Goal: Task Accomplishment & Management: Use online tool/utility

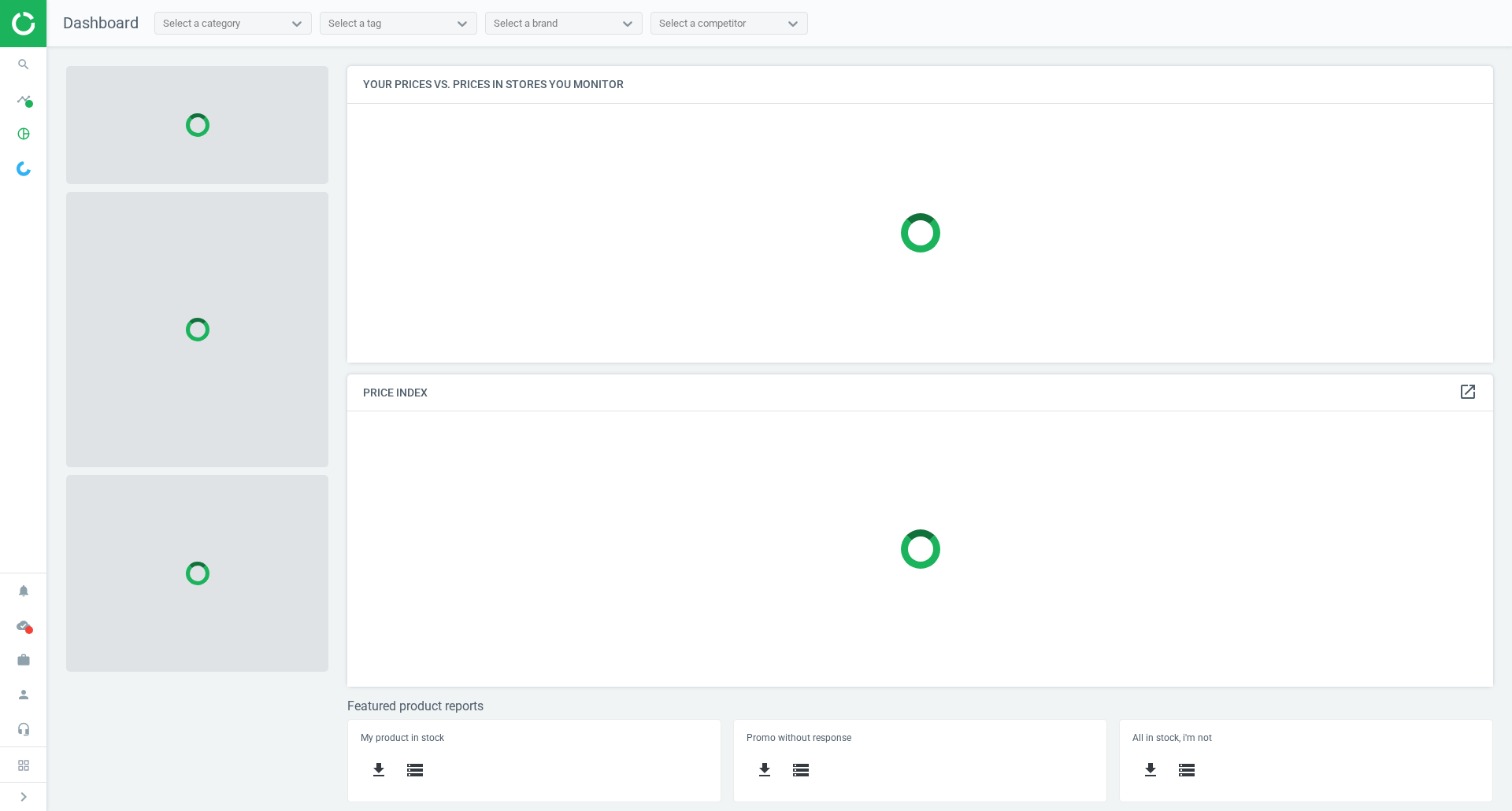
scroll to position [321, 1170]
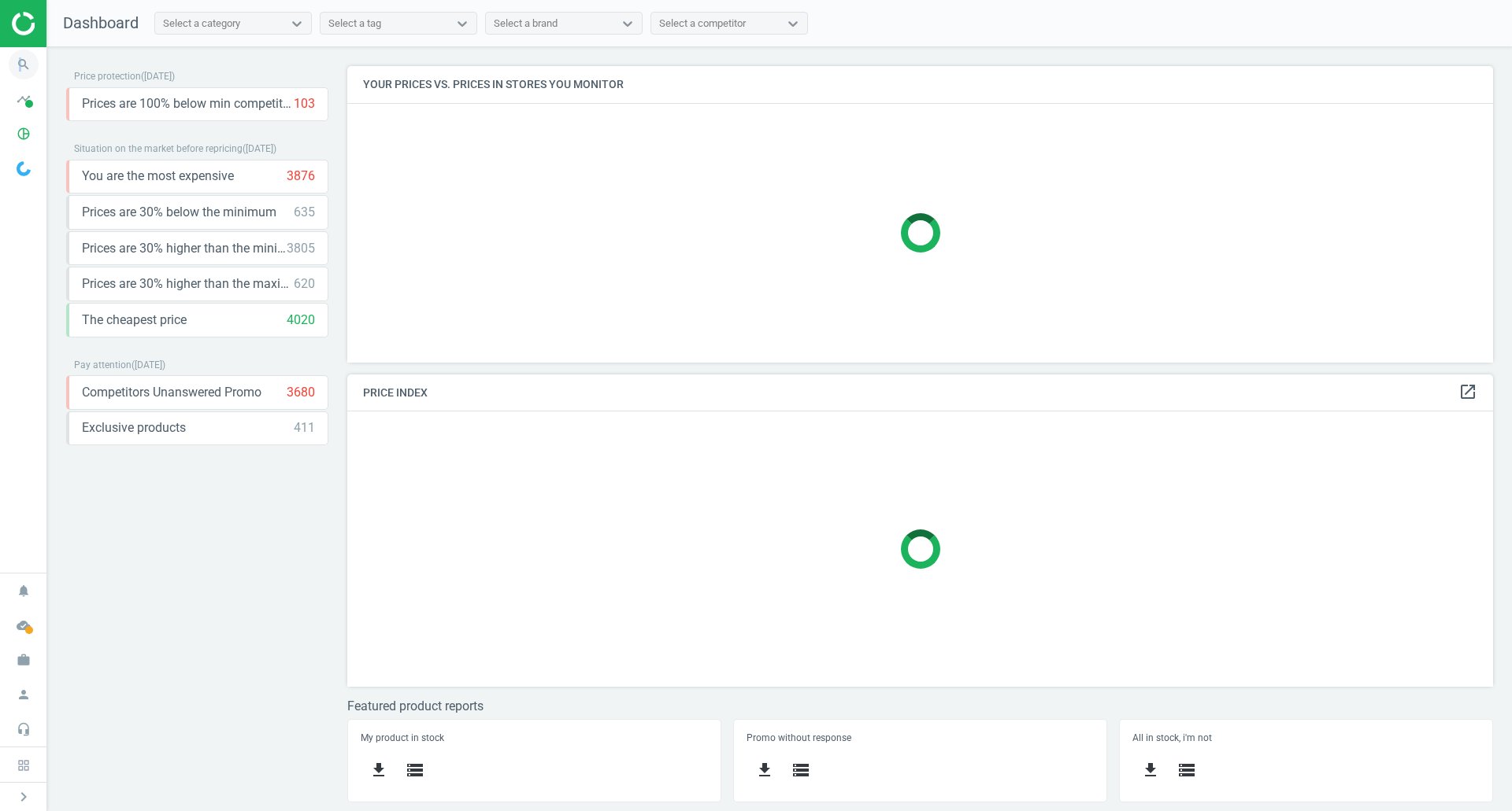
click at [21, 50] on icon "search" at bounding box center [23, 64] width 30 height 30
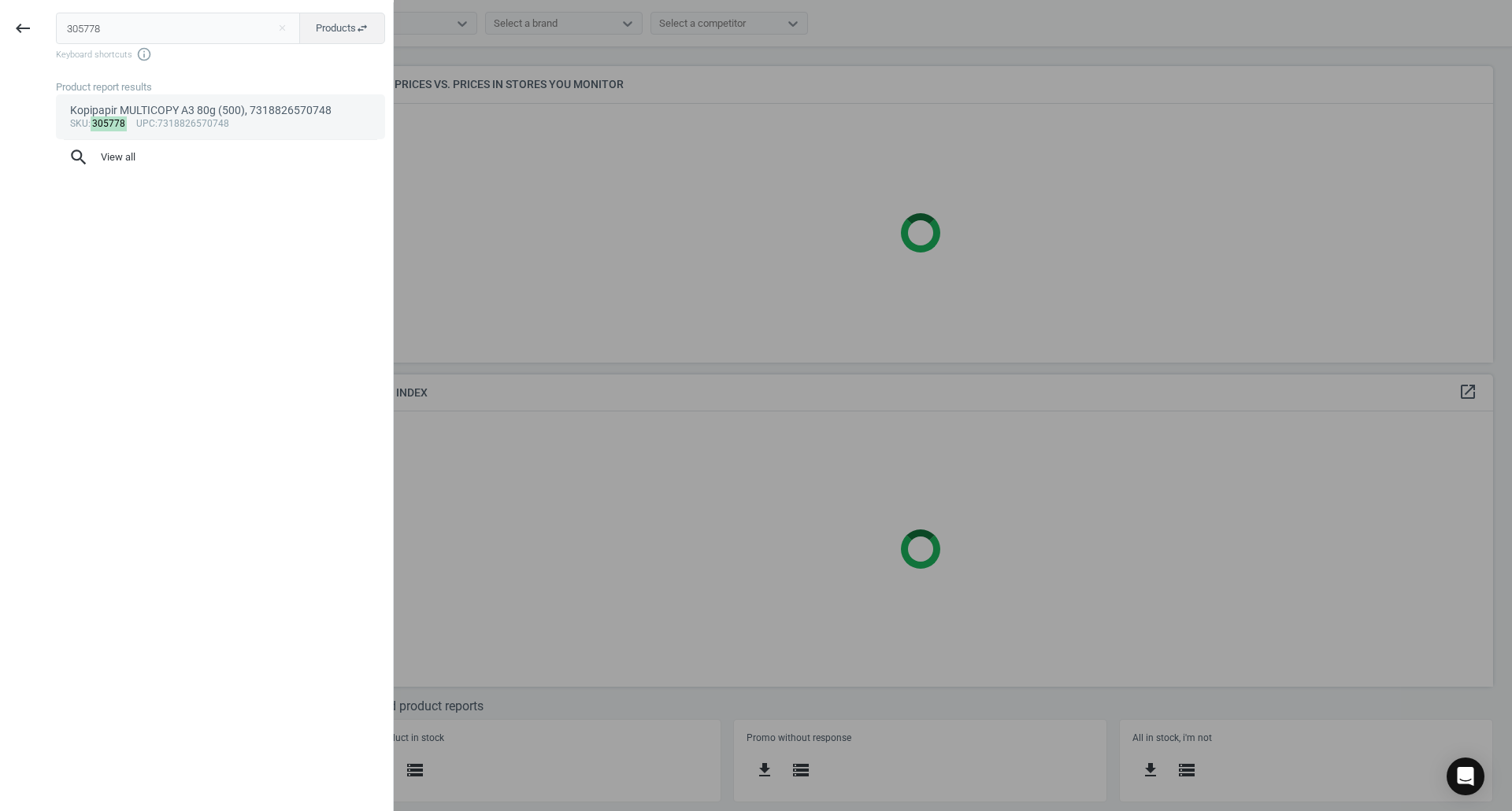
type input "305778"
click at [192, 112] on div "Kopipapir MULTICOPY A3 80g (500), 7318826570748" at bounding box center [221, 110] width 302 height 15
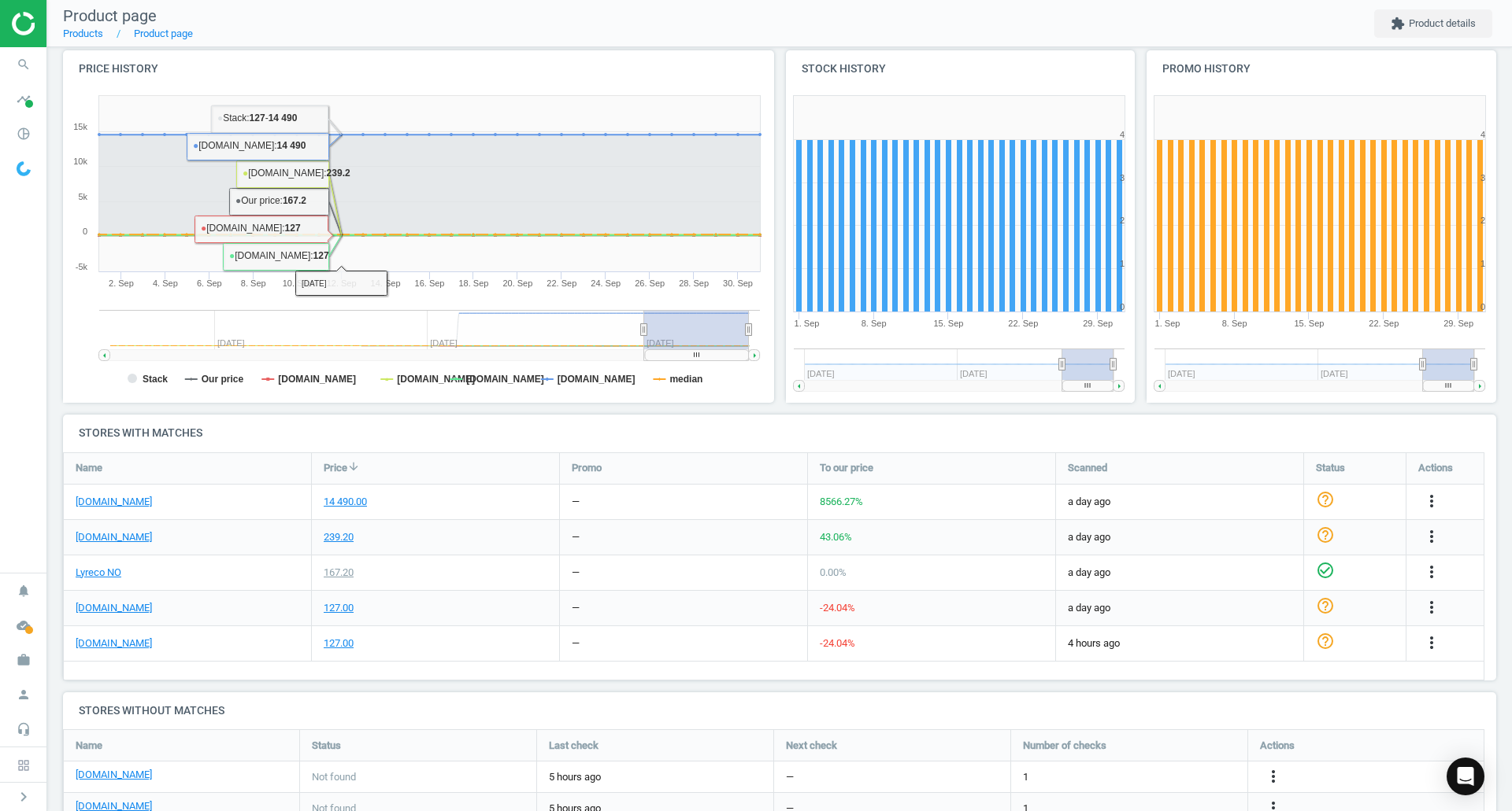
scroll to position [184, 0]
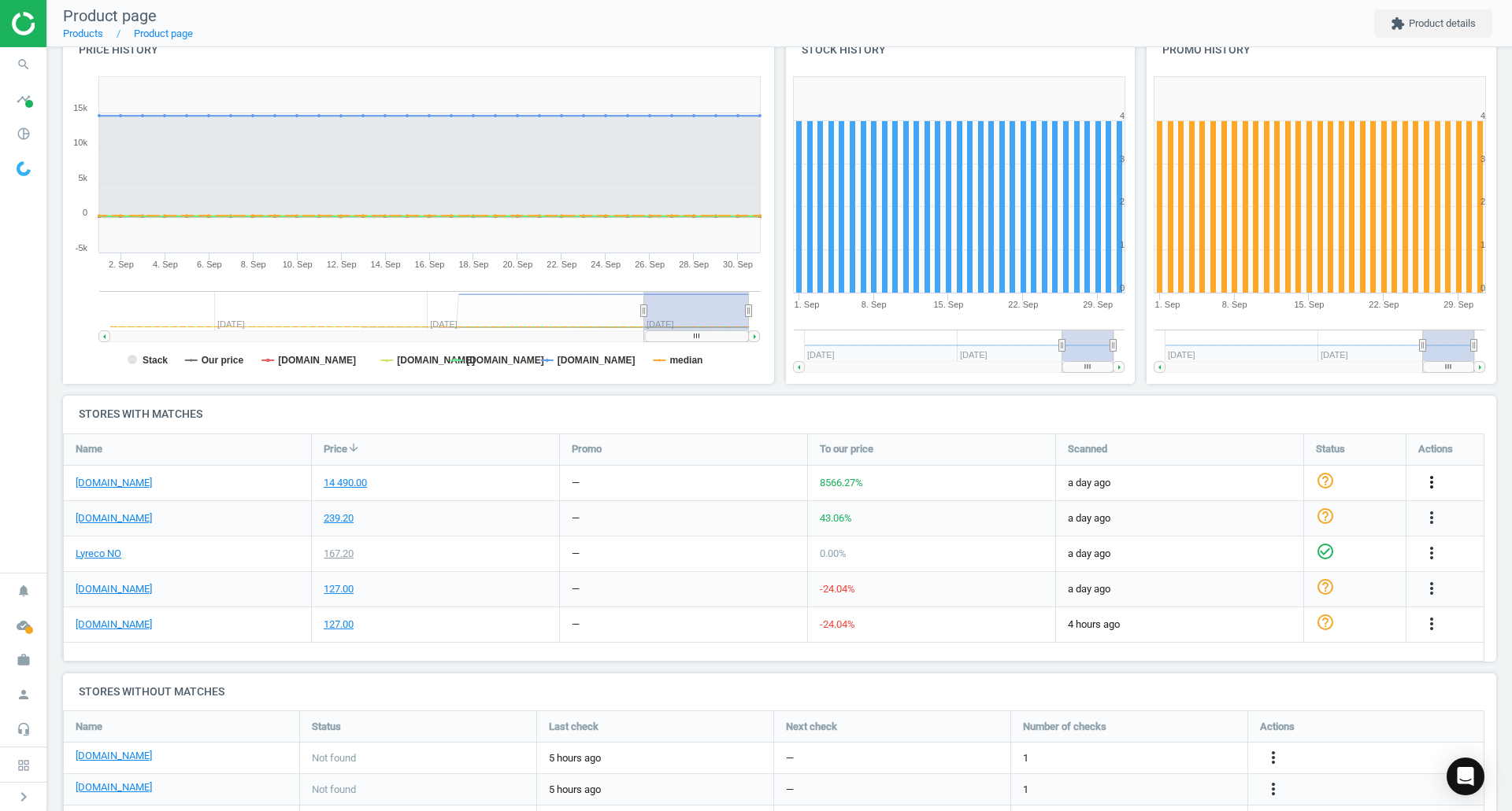
click at [1424, 477] on icon "more_vert" at bounding box center [1431, 483] width 19 height 19
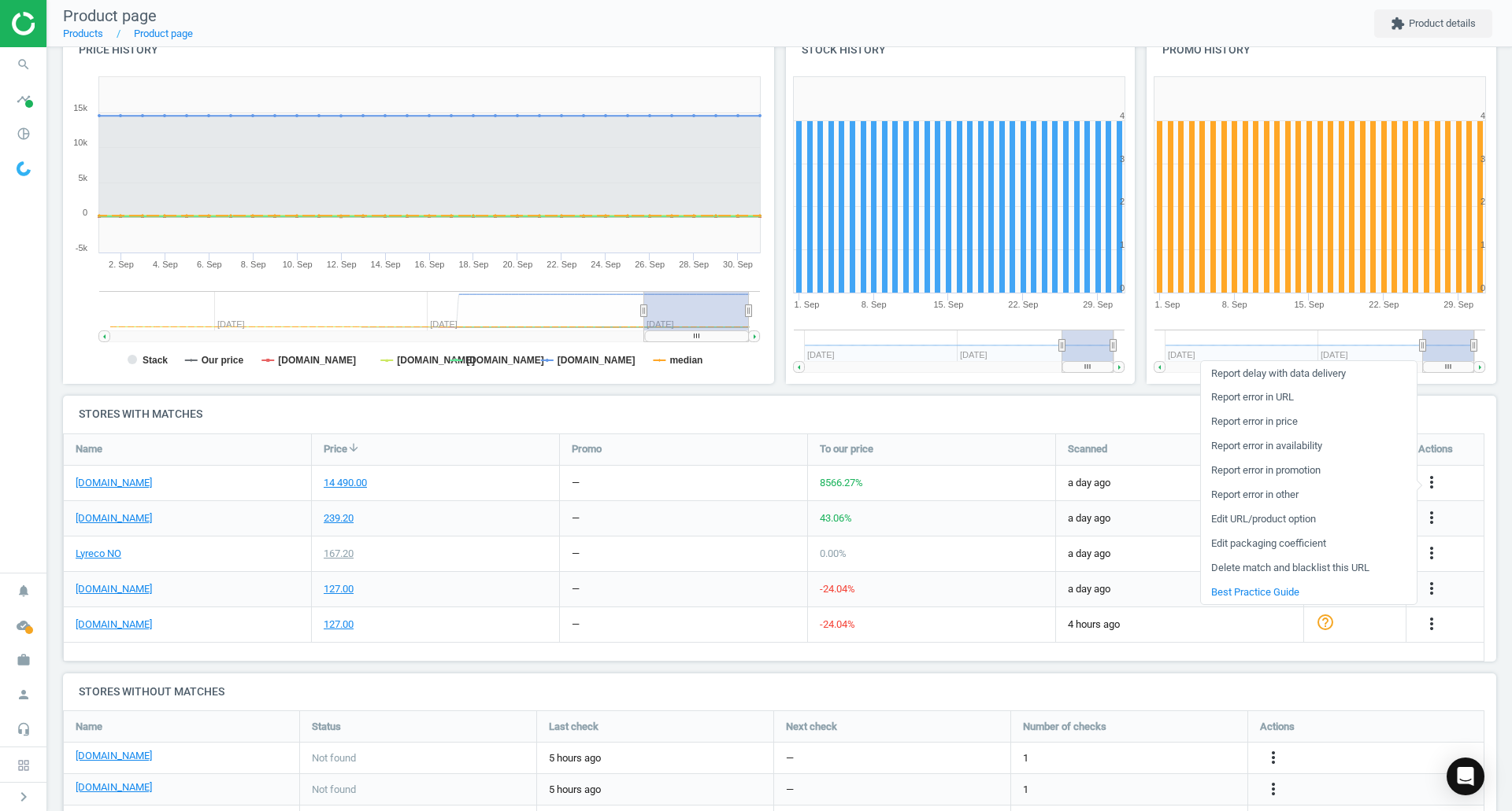
click at [1300, 561] on link "Delete match and blacklist this URL" at bounding box center [1308, 568] width 216 height 24
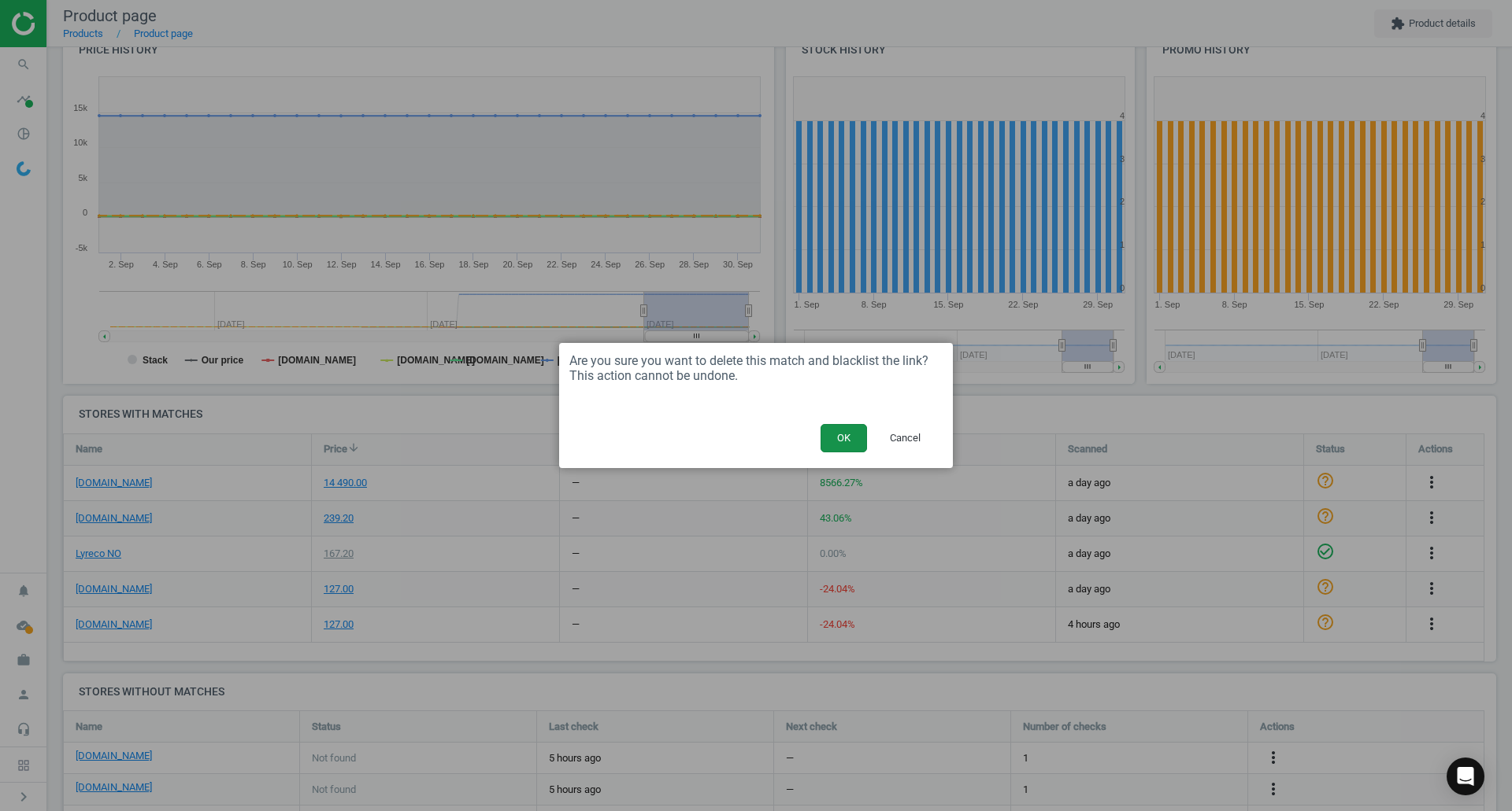
click at [858, 443] on button "OK" at bounding box center [844, 438] width 47 height 29
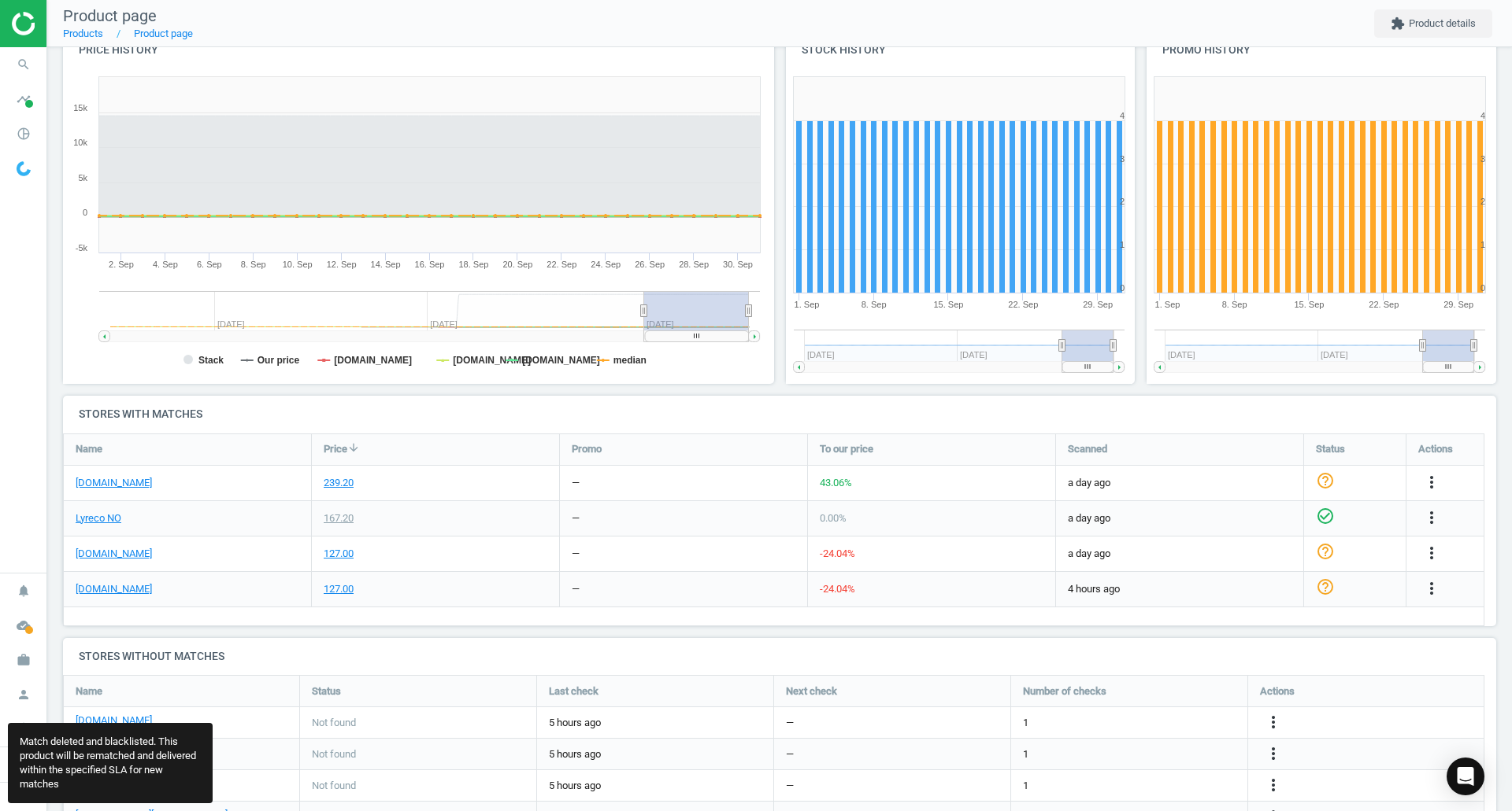
scroll to position [422, 1445]
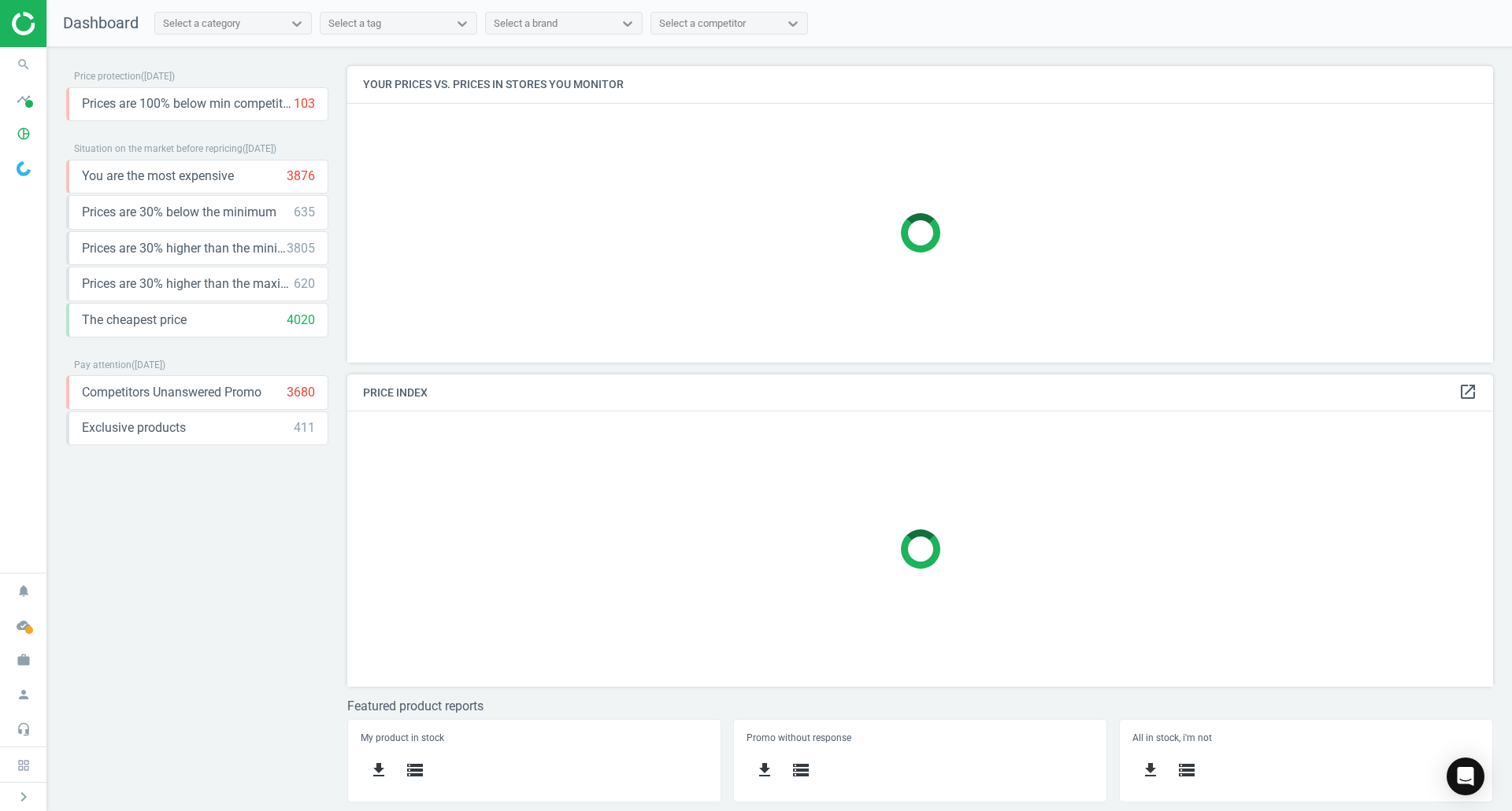
scroll to position [336, 1158]
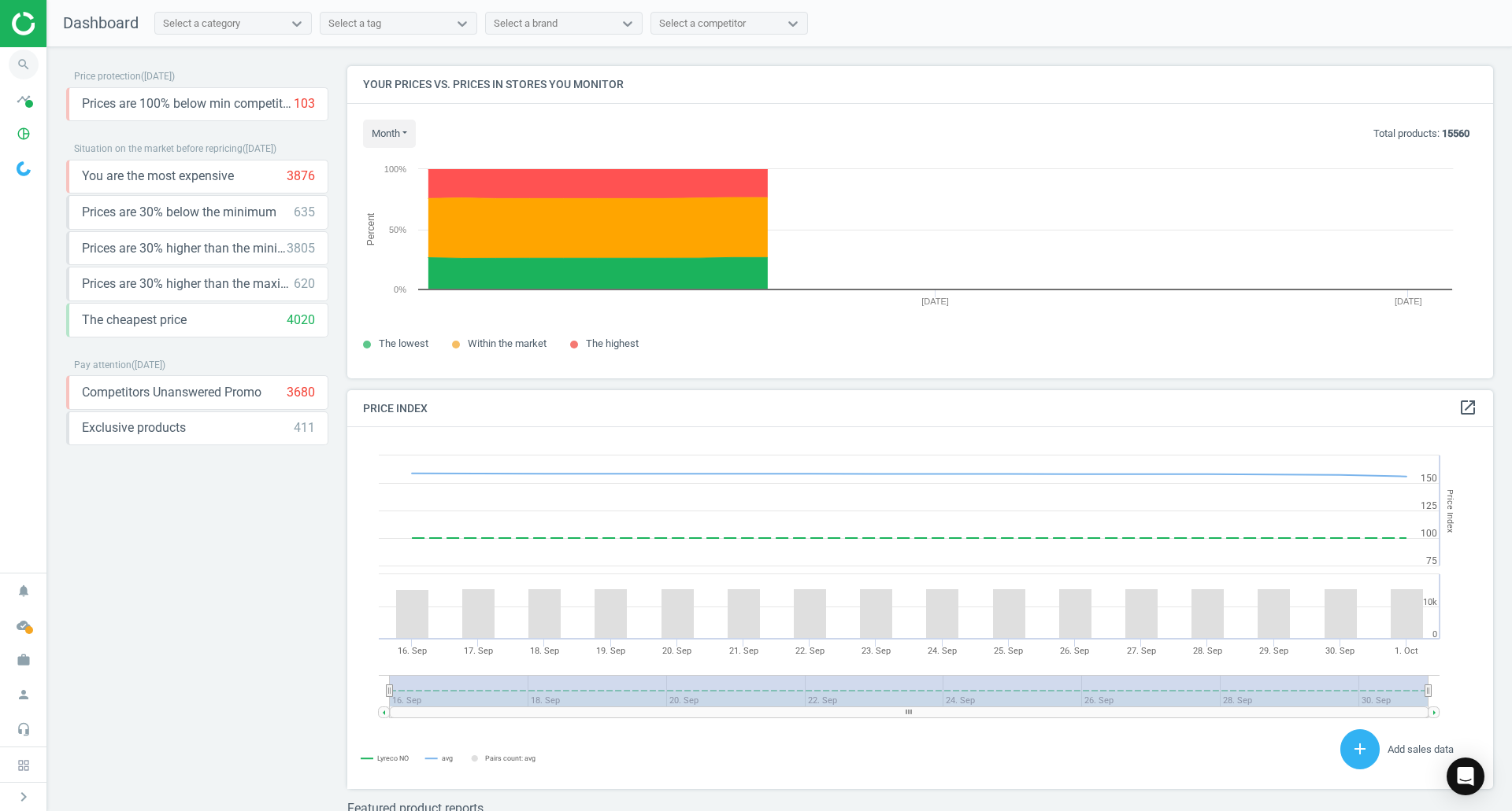
click at [18, 66] on icon "search" at bounding box center [23, 64] width 30 height 30
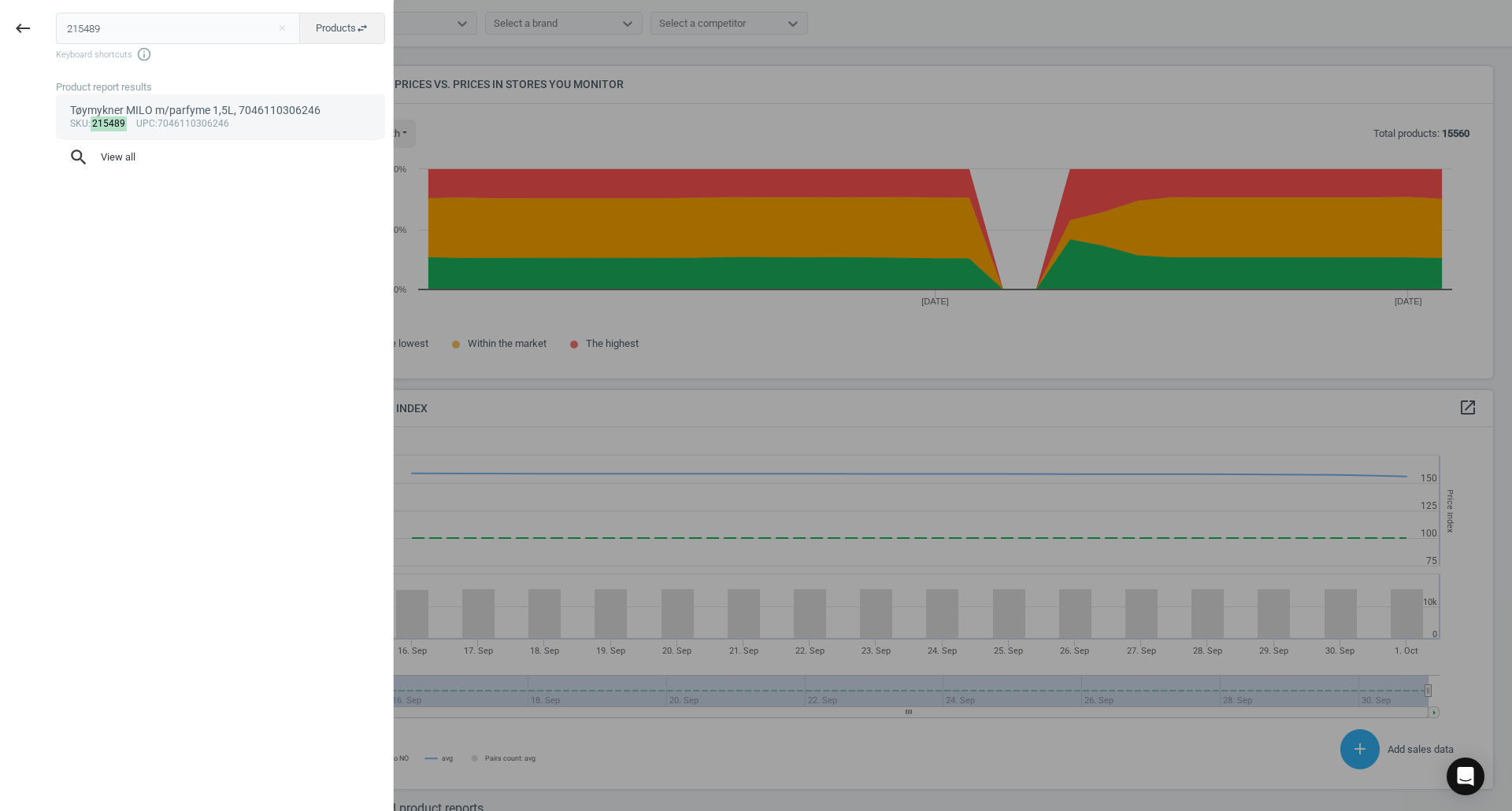
type input "215489"
click at [141, 105] on div "Tøymykner MILO m/parfyme 1,5L, 7046110306246" at bounding box center [221, 110] width 302 height 15
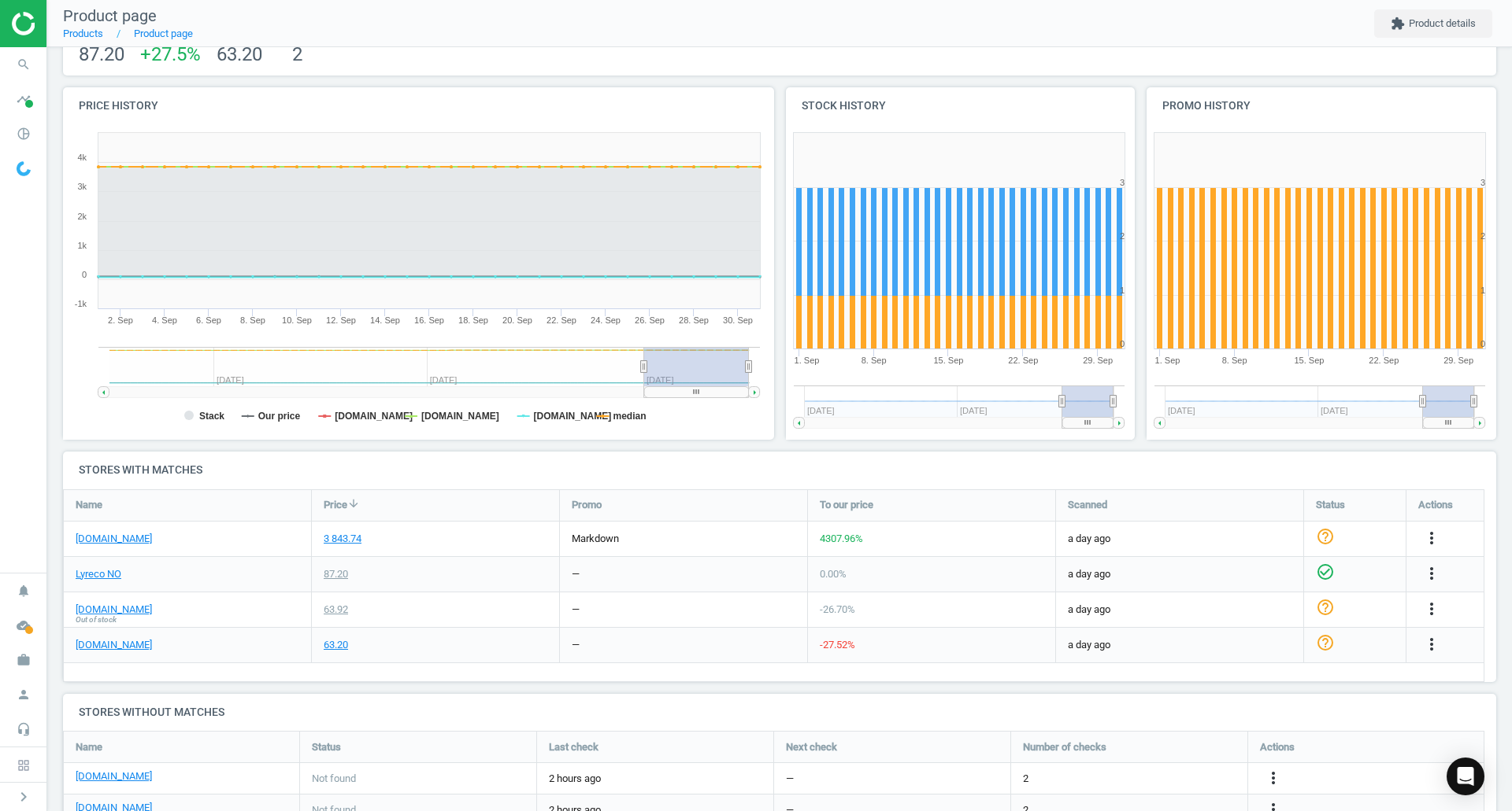
scroll to position [184, 0]
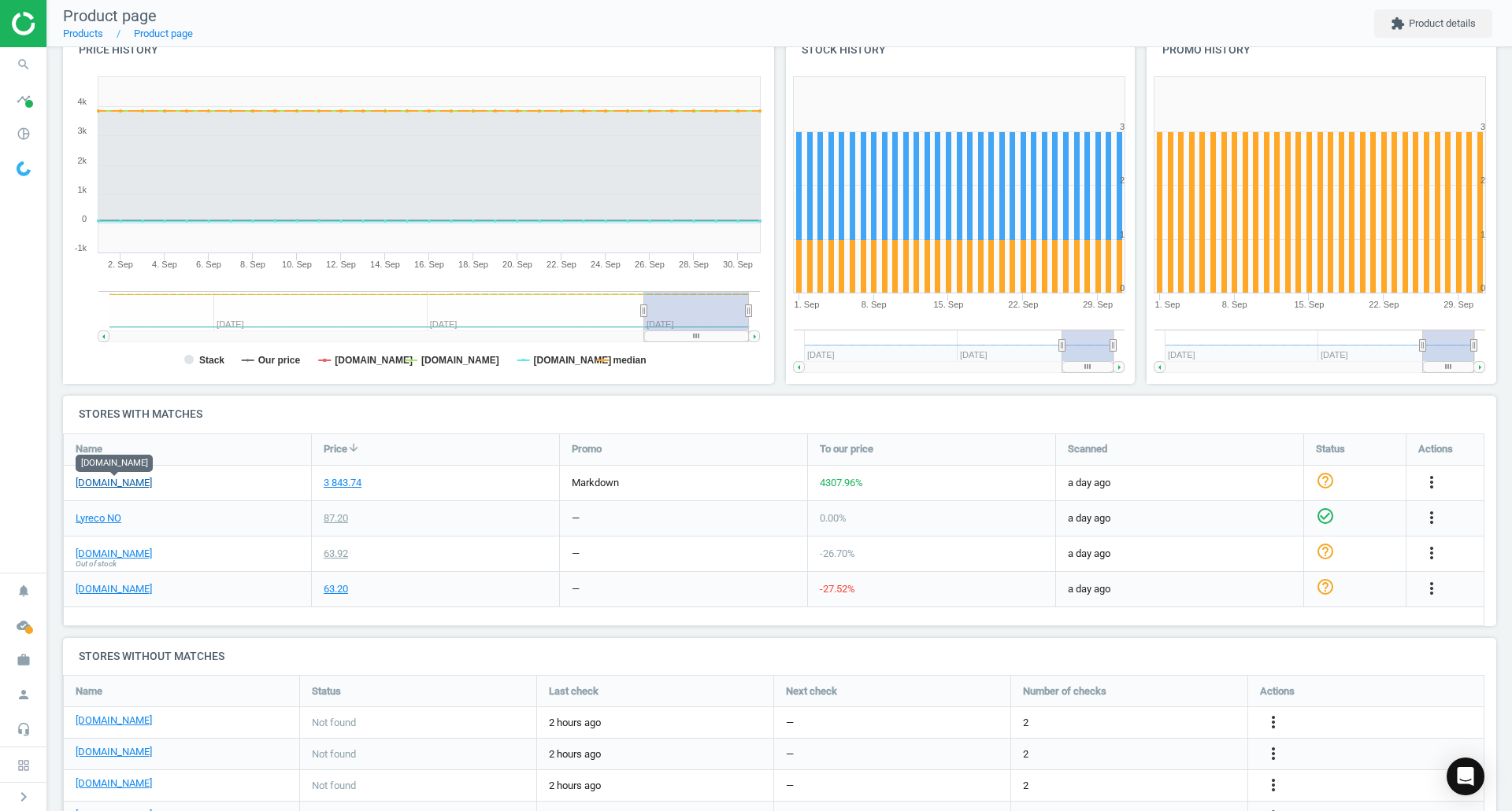
click at [98, 482] on link "[DOMAIN_NAME]" at bounding box center [114, 483] width 76 height 14
click at [81, 521] on link "Lyreco NO" at bounding box center [98, 518] width 46 height 14
click at [1425, 481] on icon "more_vert" at bounding box center [1431, 483] width 19 height 19
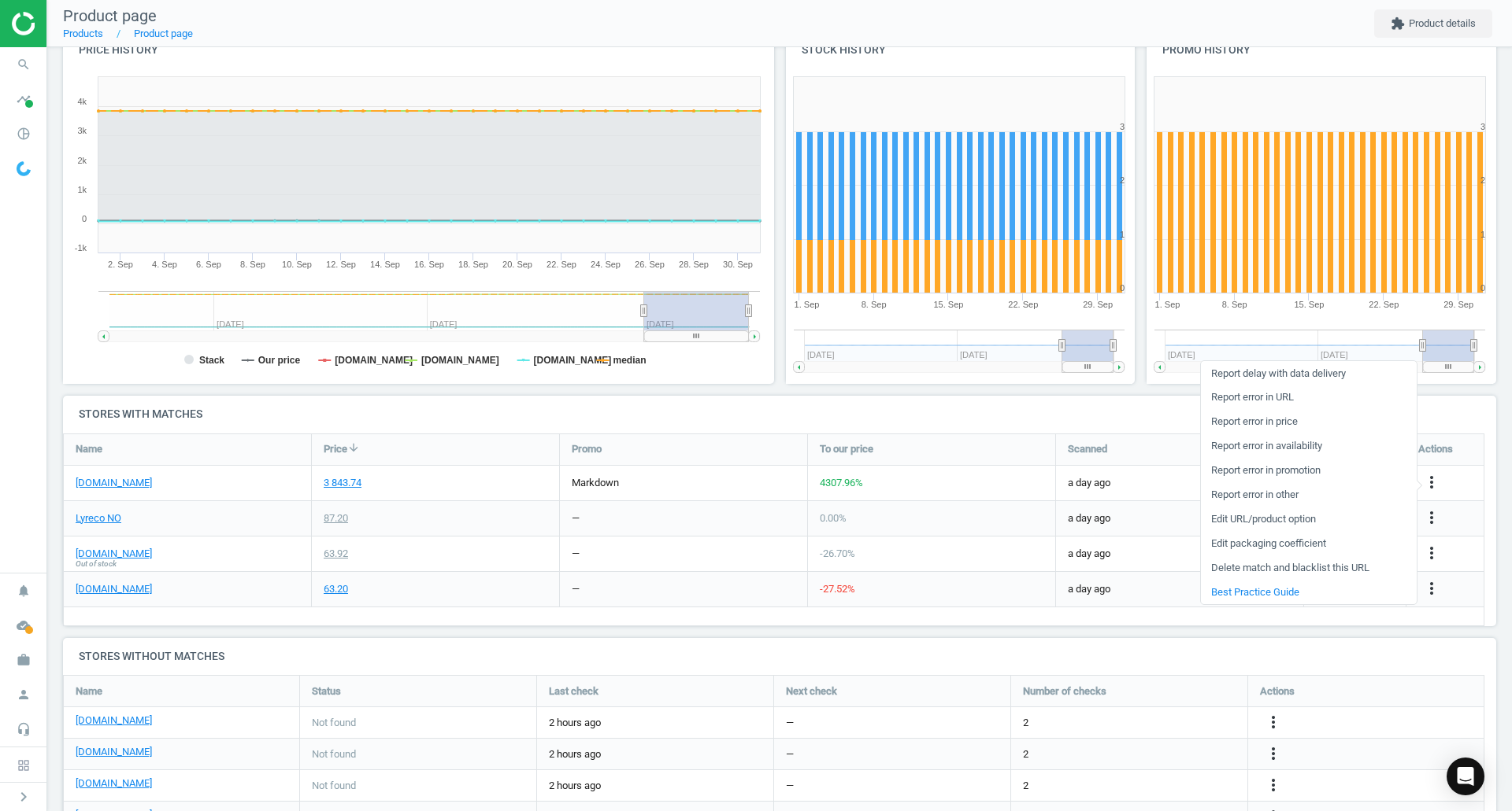
click at [1346, 568] on link "Delete match and blacklist this URL" at bounding box center [1308, 568] width 216 height 24
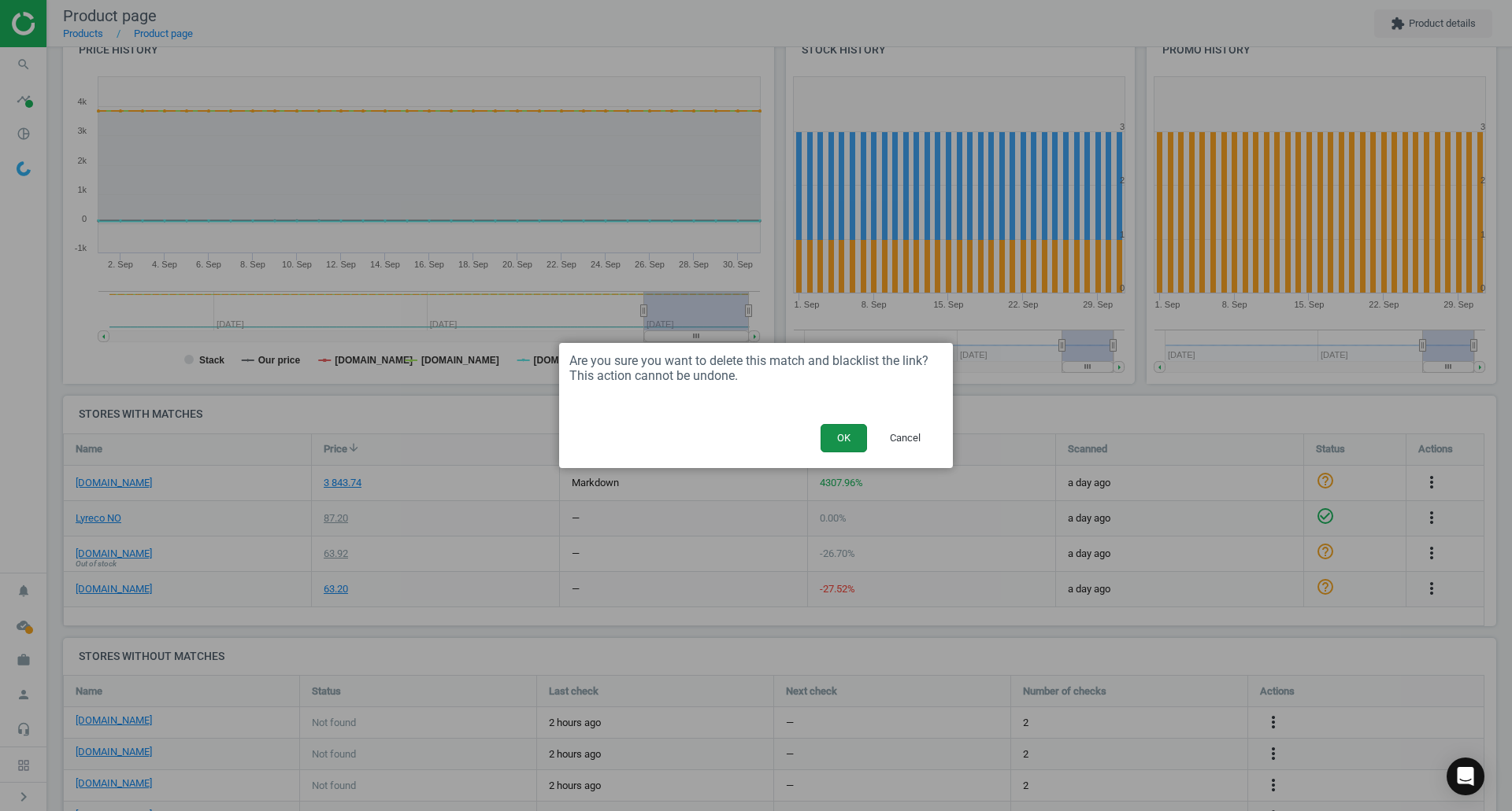
click at [838, 439] on button "OK" at bounding box center [844, 438] width 47 height 29
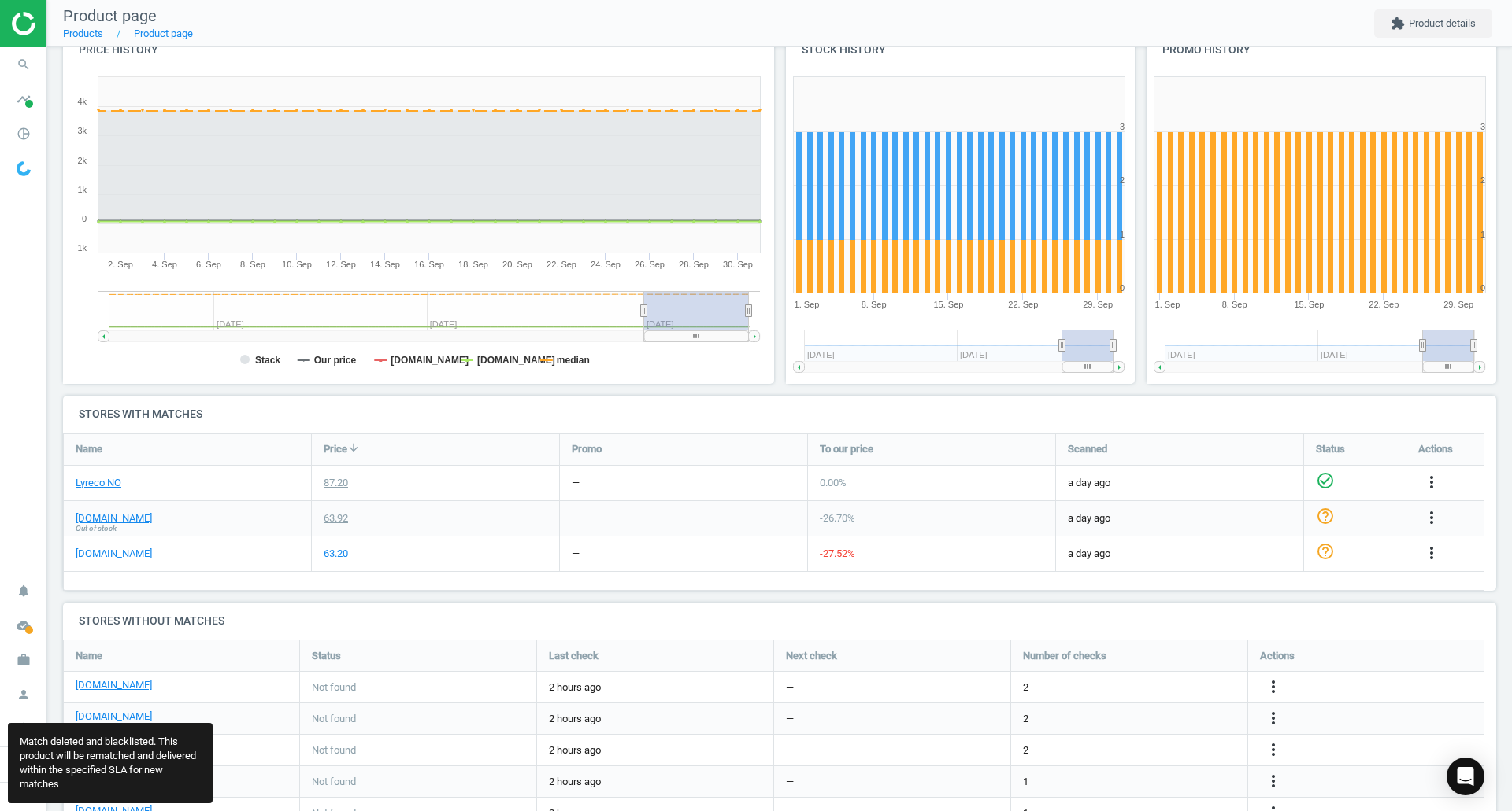
scroll to position [453, 1445]
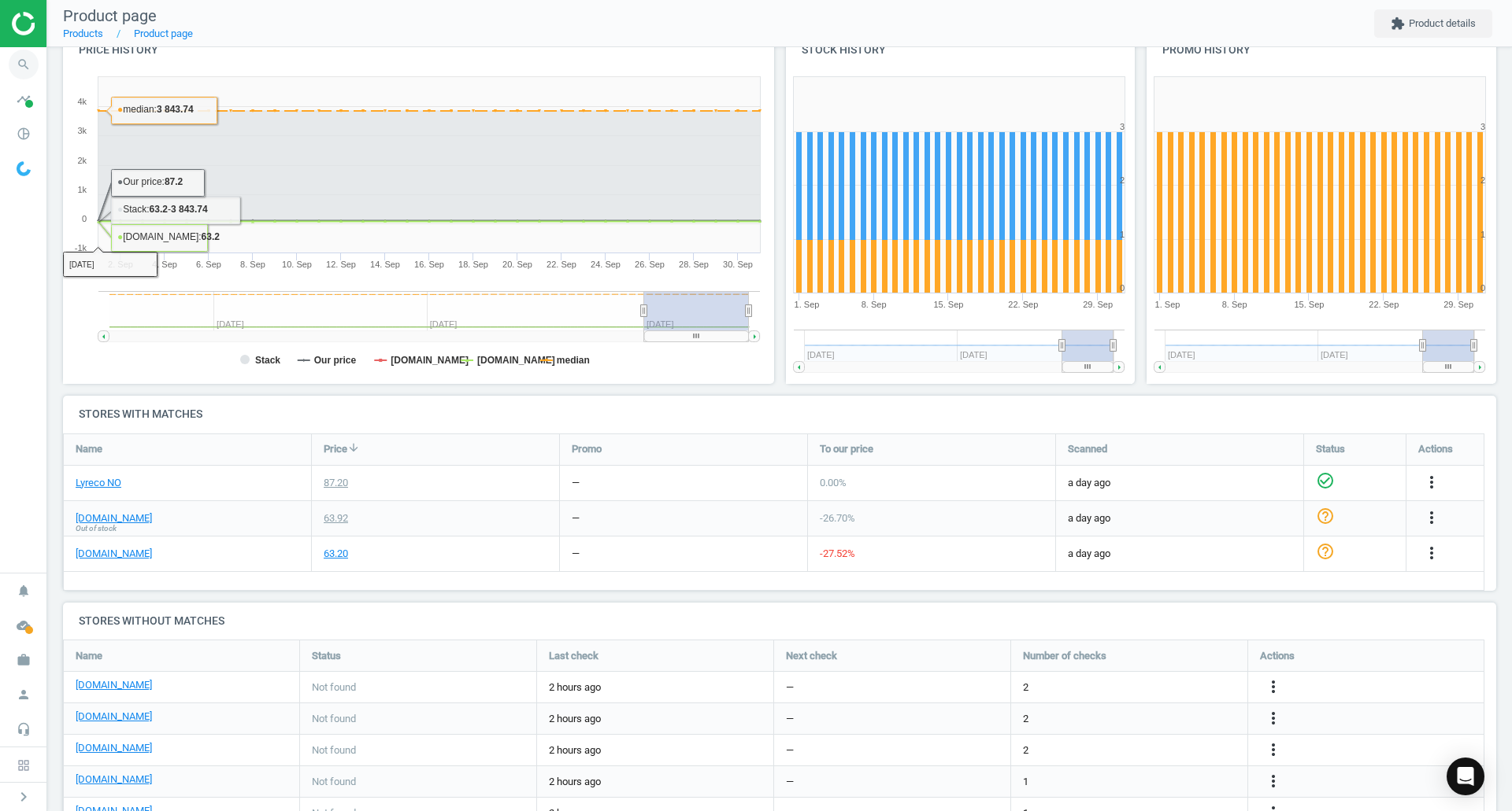
click at [42, 62] on span "search" at bounding box center [23, 64] width 47 height 35
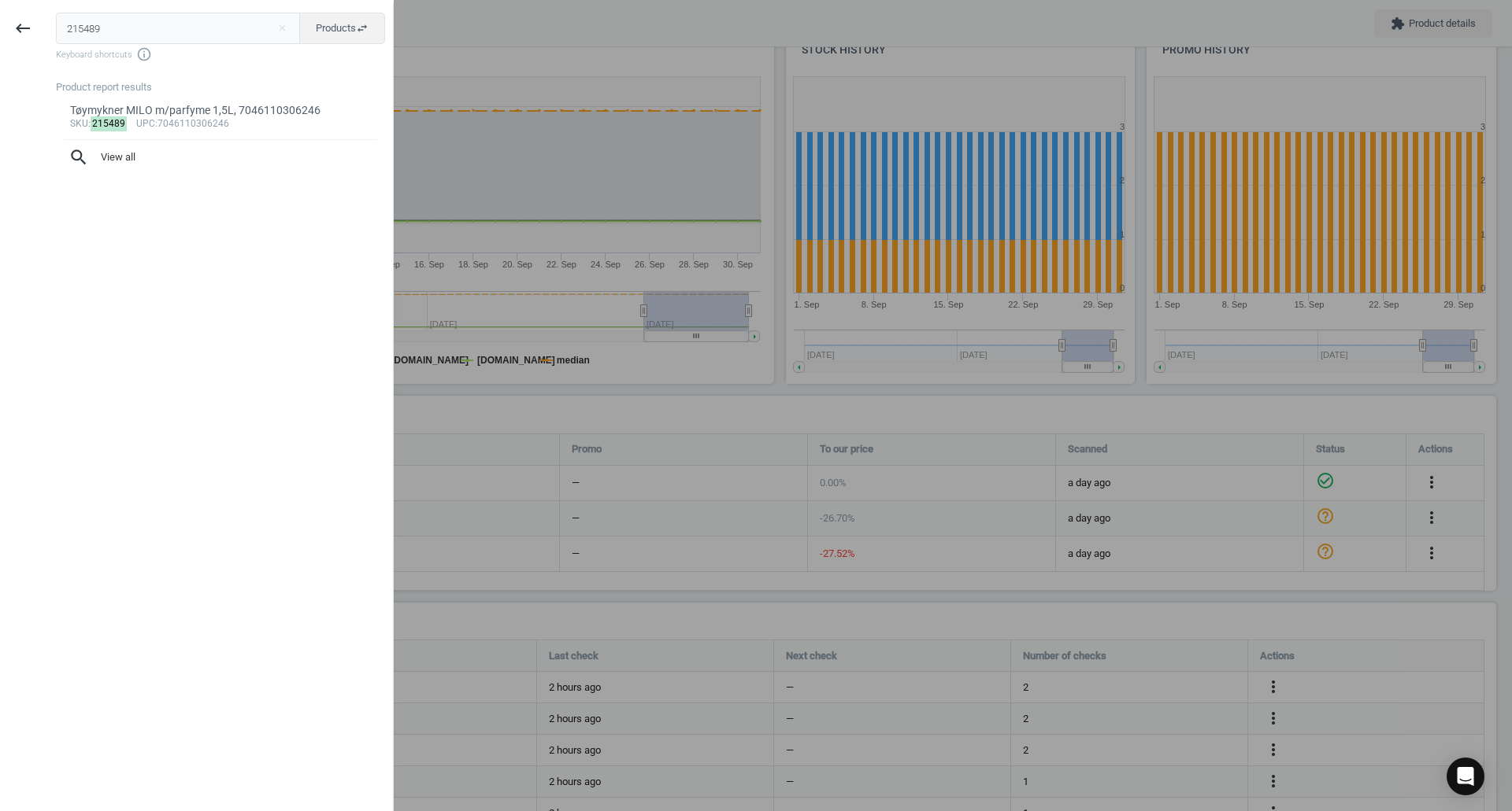
click at [75, 24] on input "215489" at bounding box center [178, 29] width 244 height 31
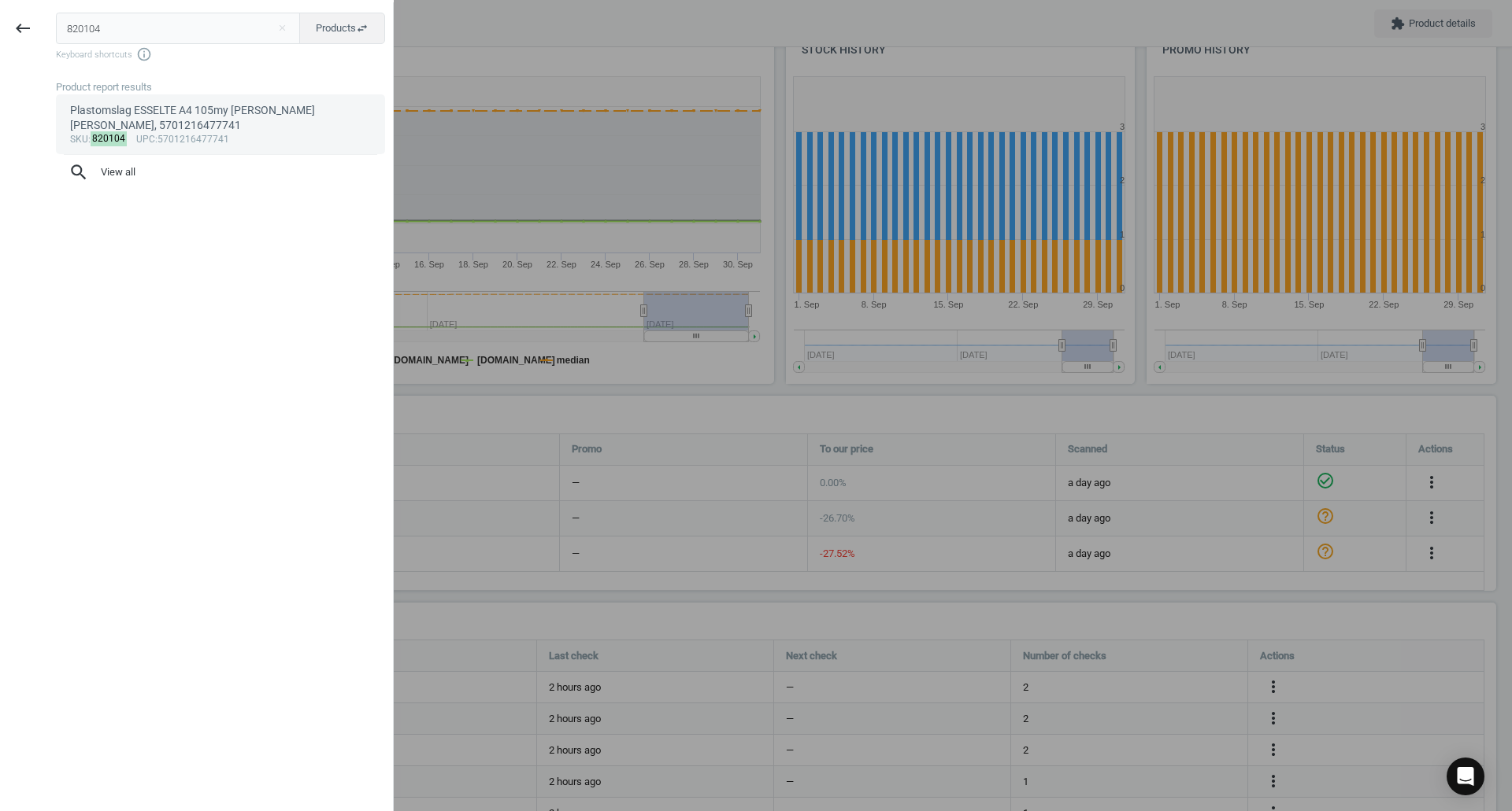
type input "820104"
click at [147, 133] on span "upc" at bounding box center [146, 139] width 19 height 11
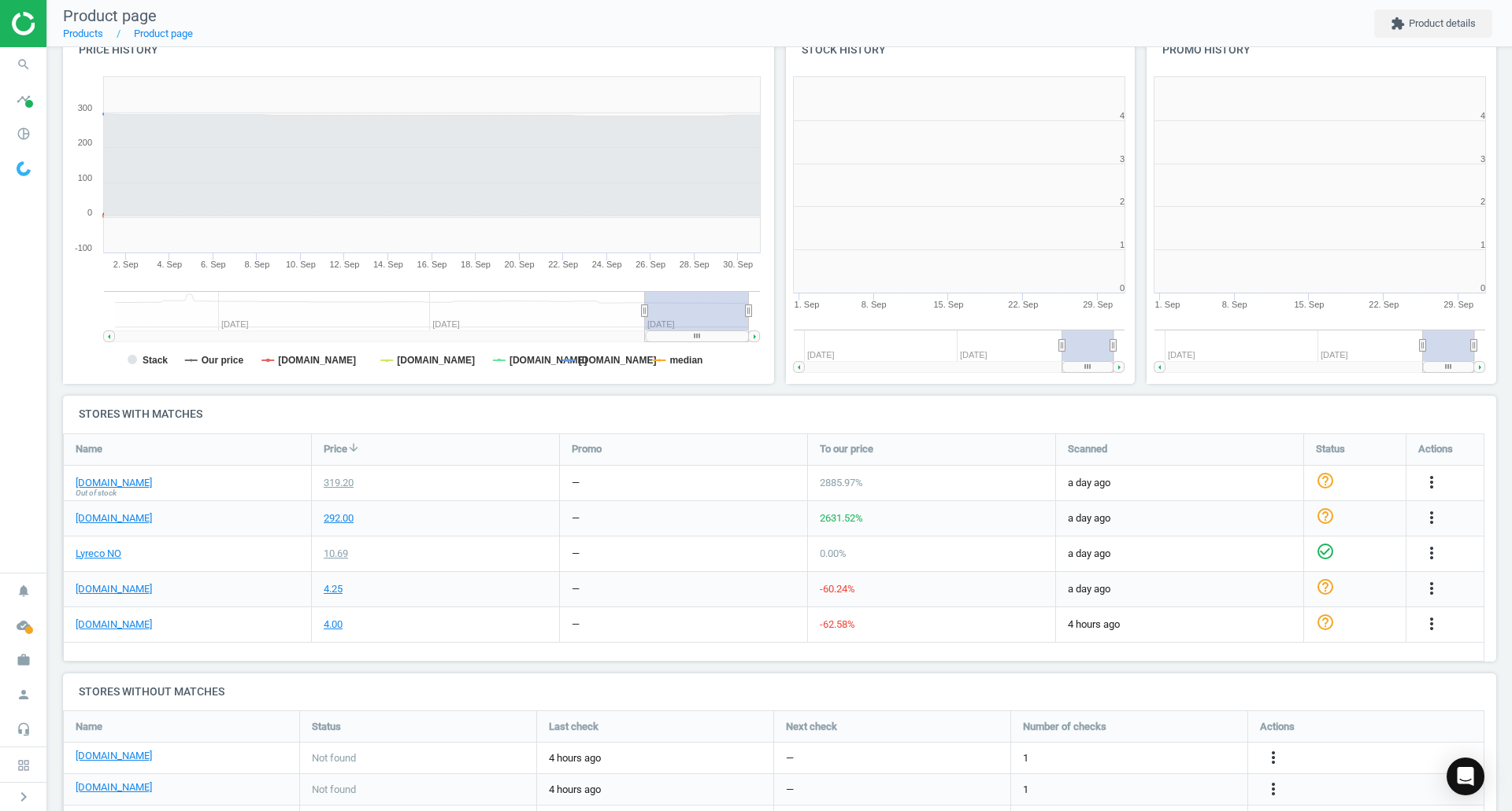
scroll to position [339, 371]
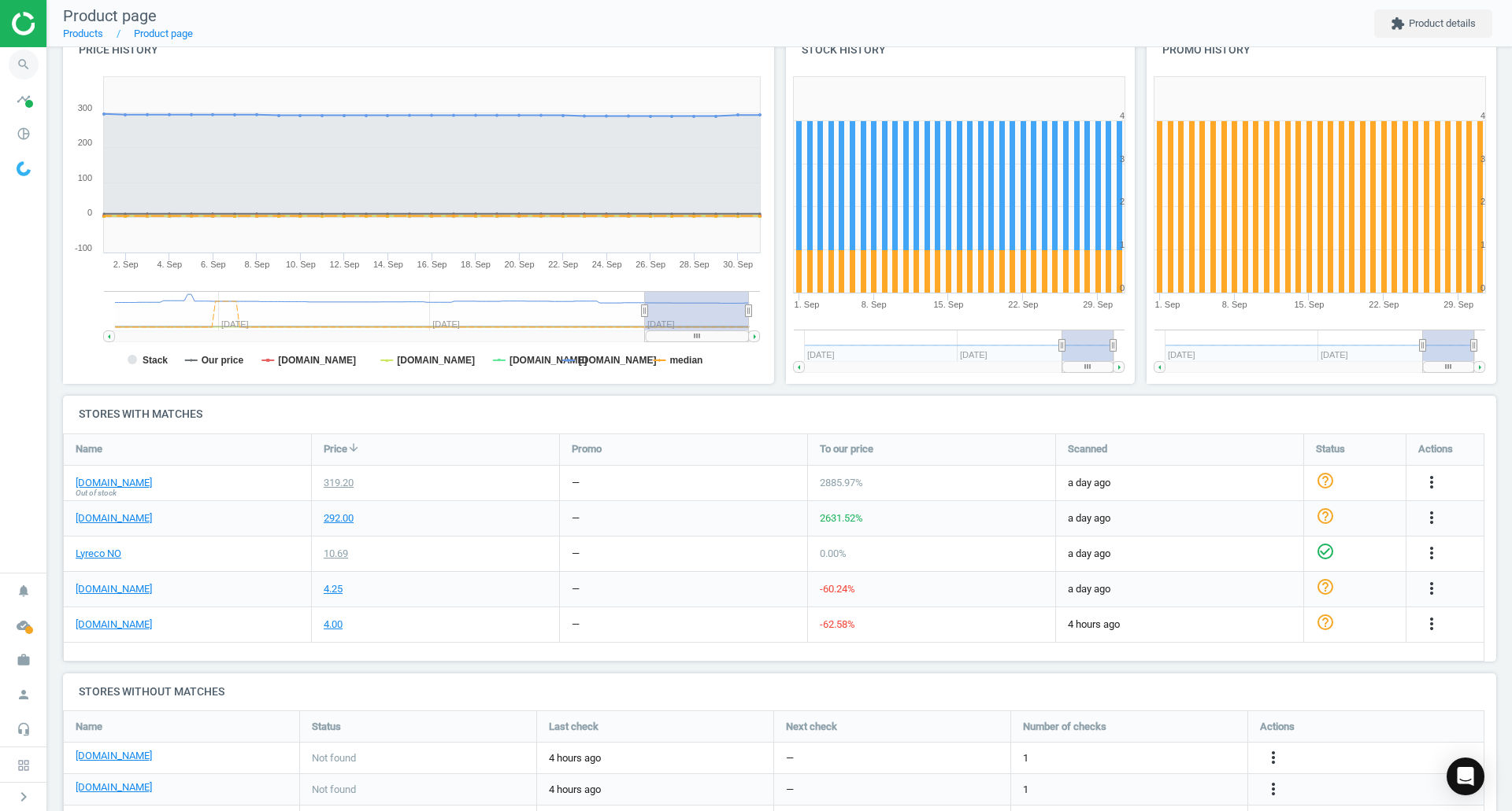
click at [10, 55] on span "search" at bounding box center [23, 64] width 47 height 35
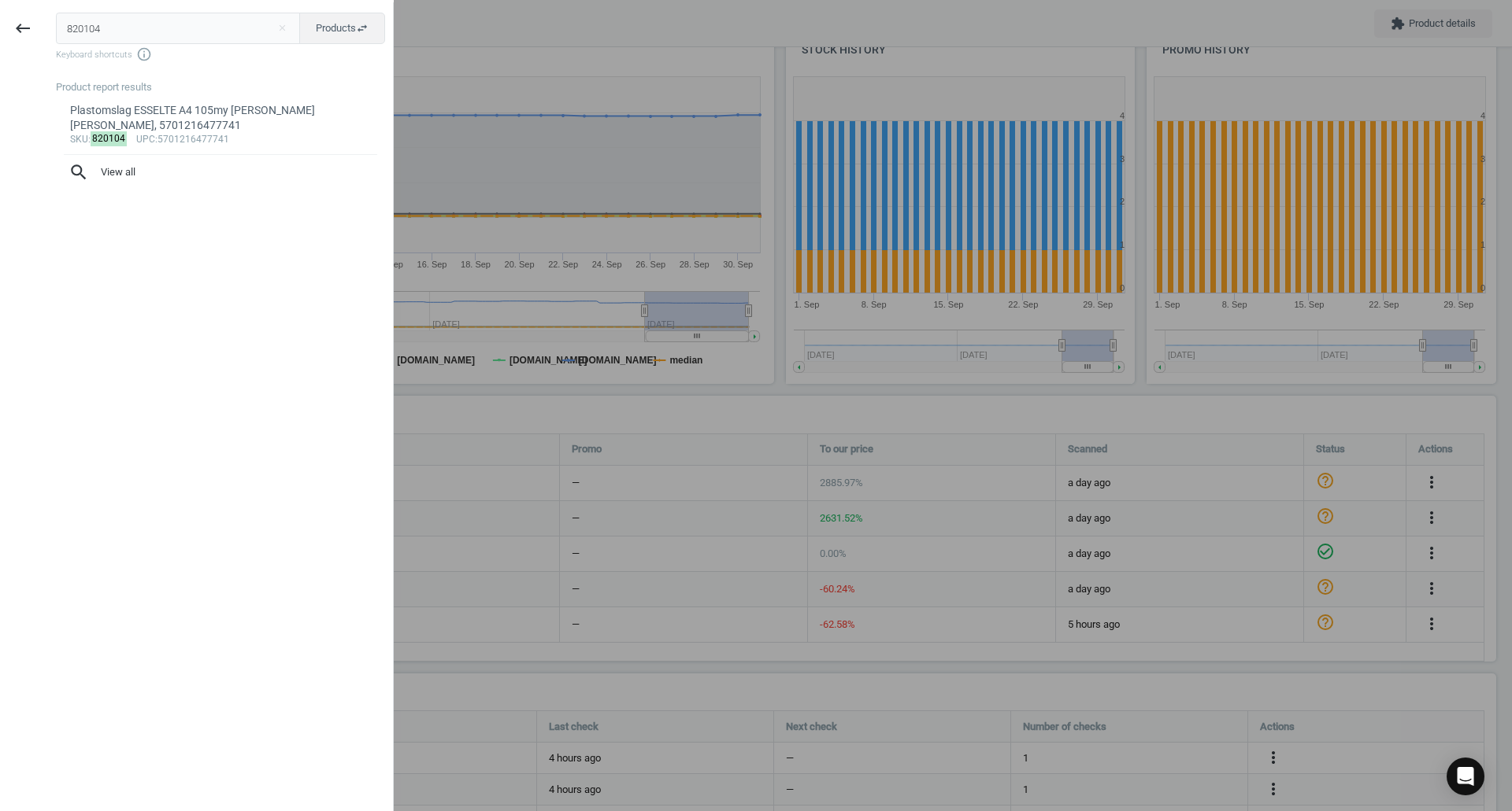
click at [116, 29] on input "820104" at bounding box center [178, 29] width 244 height 31
type input "250222"
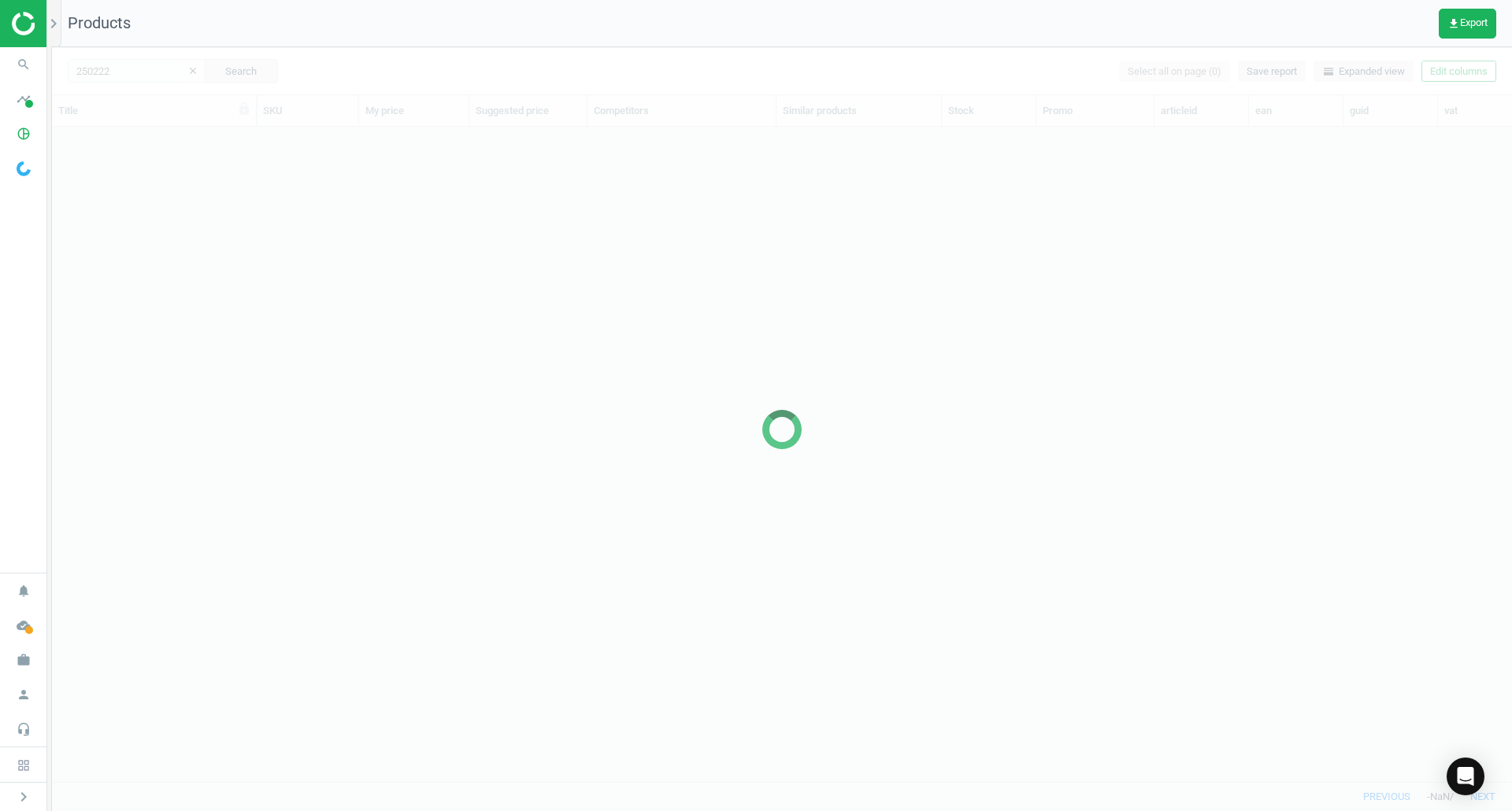
scroll to position [631, 1448]
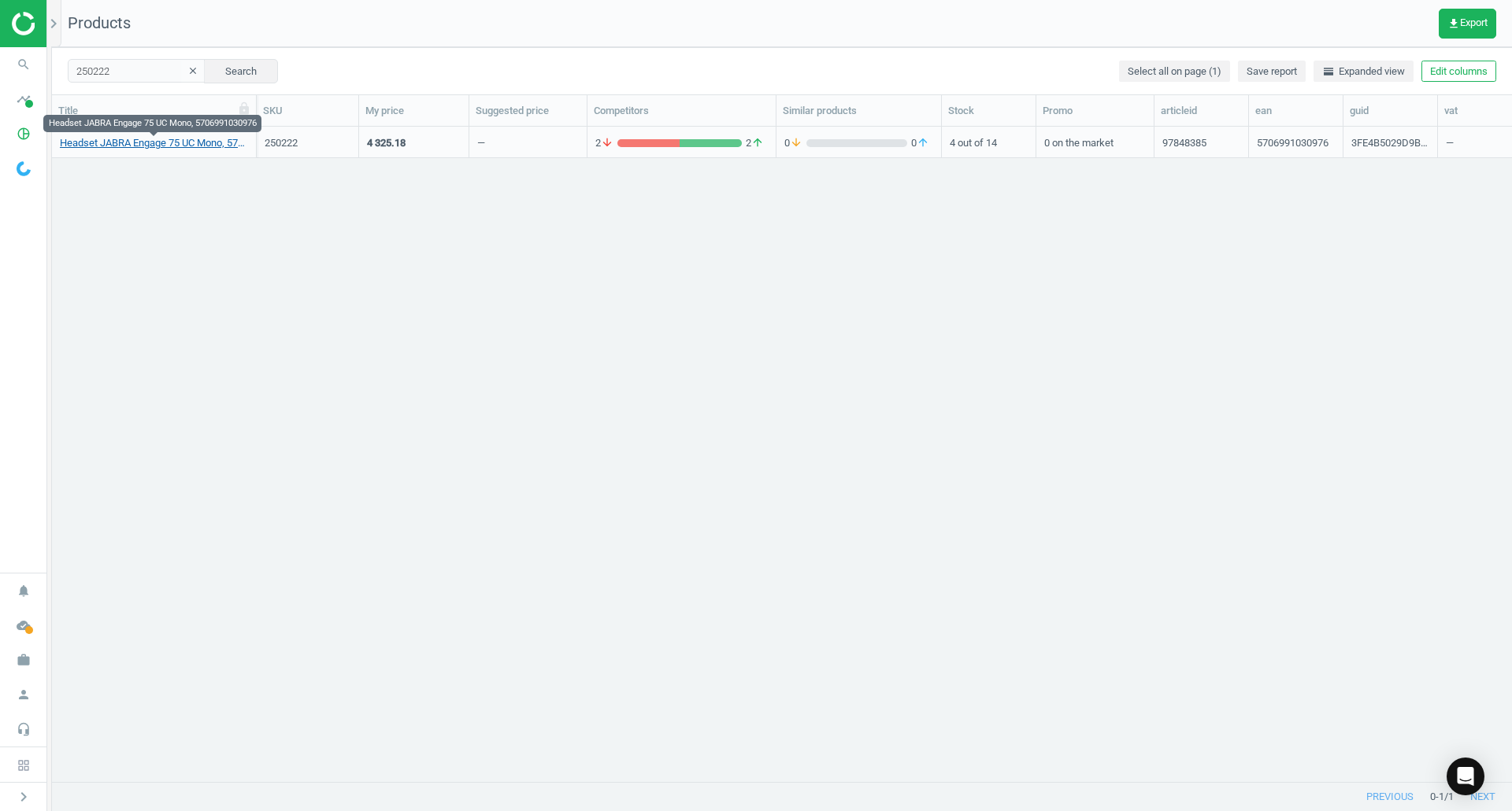
click at [215, 140] on link "Headset JABRA Engage 75 UC Mono, 5706991030976" at bounding box center [153, 143] width 188 height 14
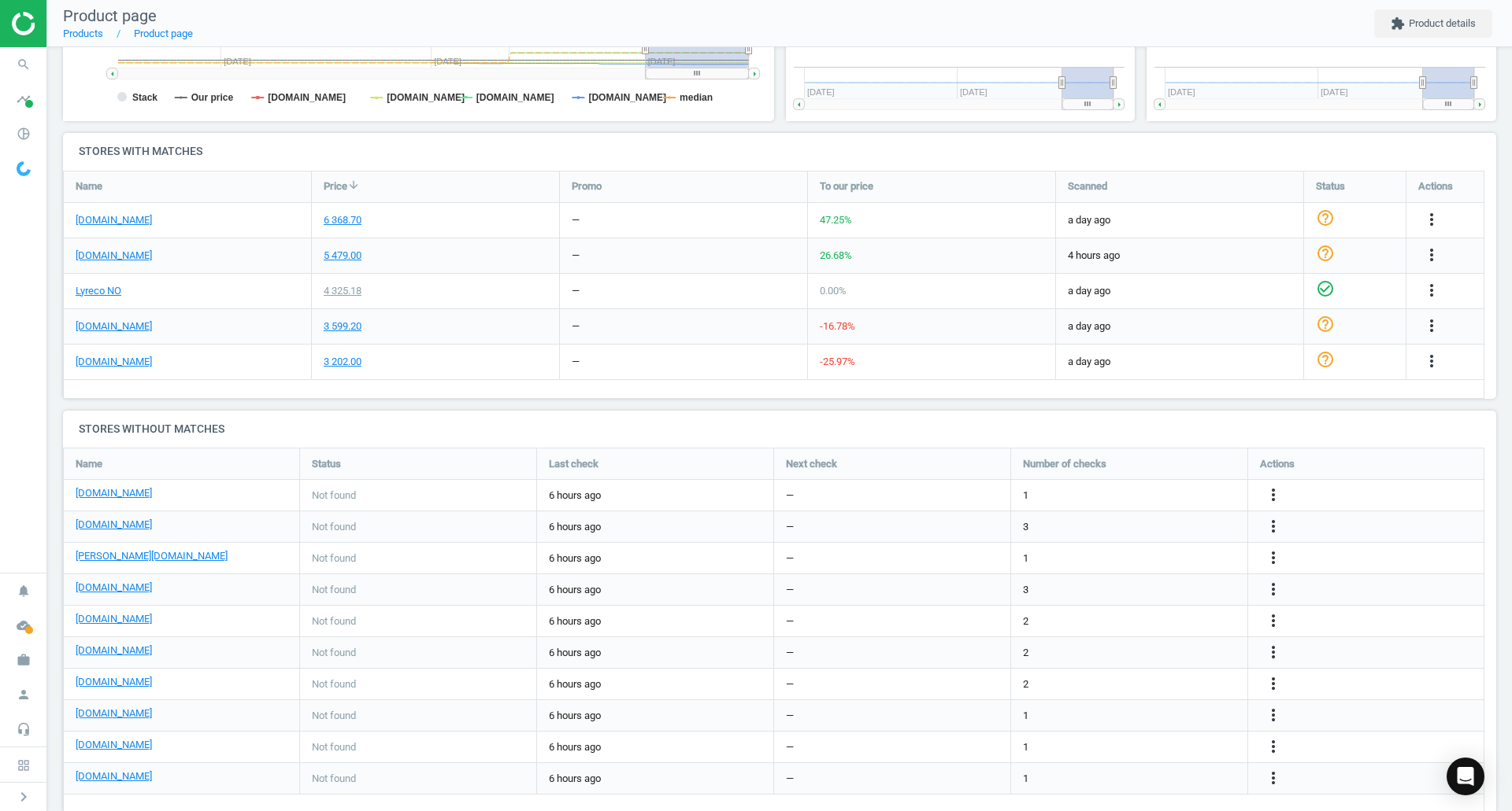
scroll to position [476, 0]
